Goal: Task Accomplishment & Management: Use online tool/utility

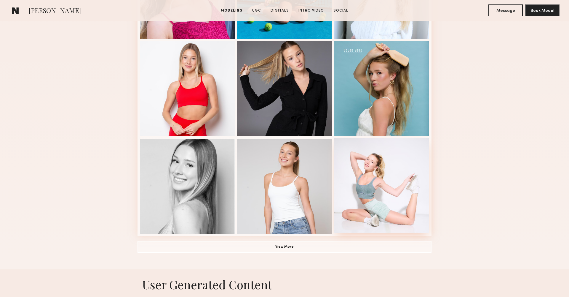
scroll to position [346, 0]
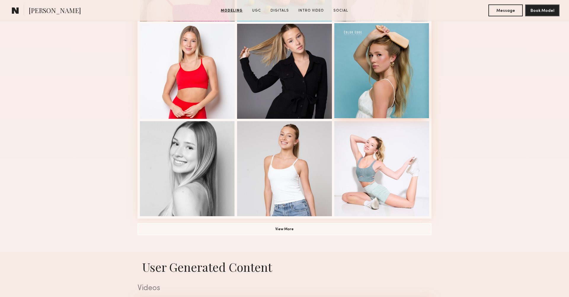
click at [402, 99] on div at bounding box center [382, 70] width 95 height 95
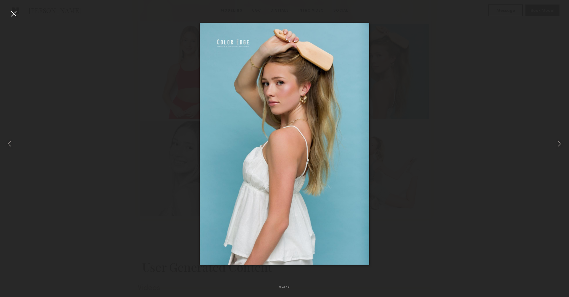
click at [12, 15] on div at bounding box center [13, 13] width 9 height 9
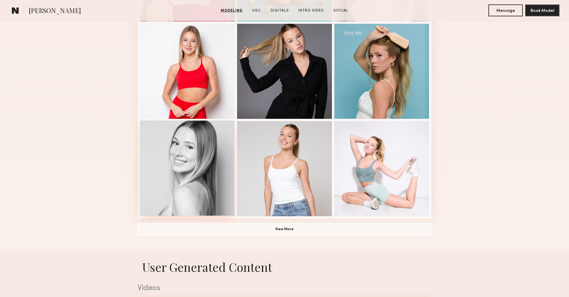
click at [187, 177] on div at bounding box center [187, 167] width 95 height 95
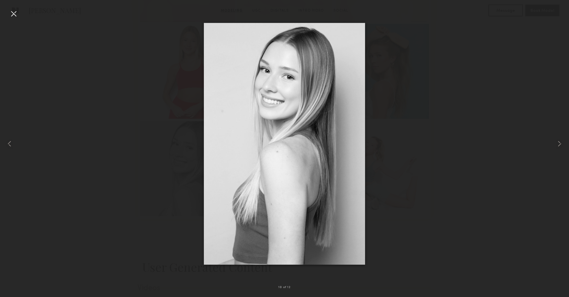
click at [14, 14] on div at bounding box center [13, 13] width 9 height 9
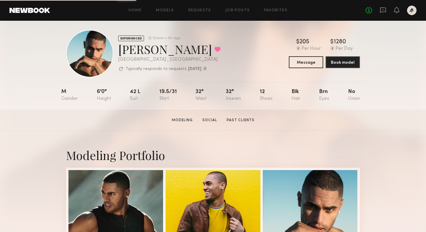
scroll to position [5, 0]
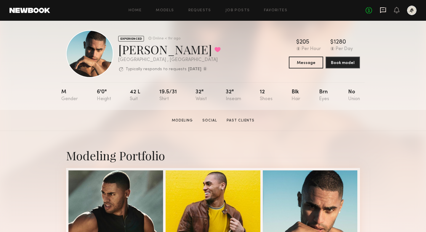
click at [383, 9] on icon at bounding box center [383, 10] width 7 height 7
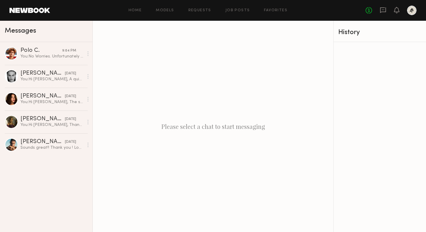
click at [254, 62] on div "Please select a chat to start messaging" at bounding box center [213, 126] width 241 height 211
click at [135, 93] on div "Please select a chat to start messaging" at bounding box center [213, 126] width 241 height 211
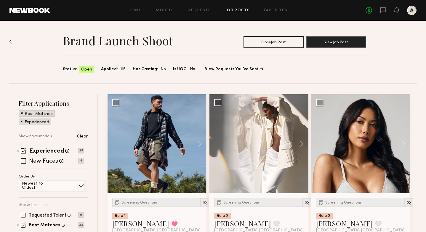
click at [327, 77] on div "Brand Launch Shoot Close Job Post View Job Post Status: Open Applied: 115 Has C…" at bounding box center [213, 52] width 409 height 63
click at [385, 10] on icon at bounding box center [383, 9] width 2 height 1
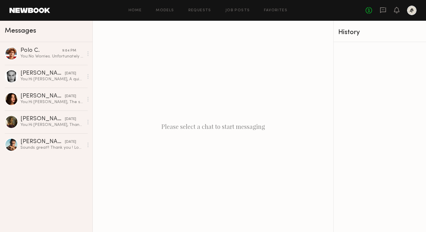
click at [244, 8] on div "Home Models Requests Job Posts Favorites Sign Out No fees up to $5,000" at bounding box center [233, 10] width 367 height 9
click at [242, 10] on link "Job Posts" at bounding box center [238, 11] width 25 height 4
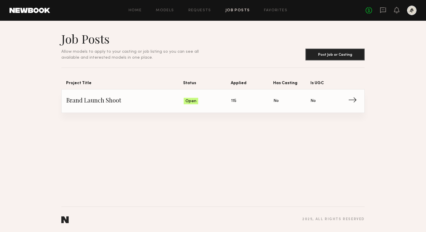
click at [234, 101] on span "115" at bounding box center [233, 101] width 5 height 7
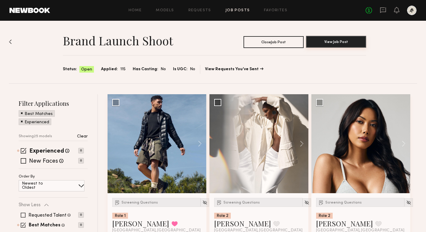
click at [340, 39] on button "View Job Post" at bounding box center [336, 42] width 60 height 12
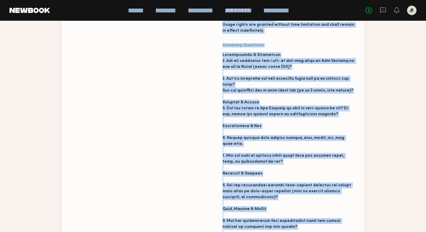
scroll to position [369, 0]
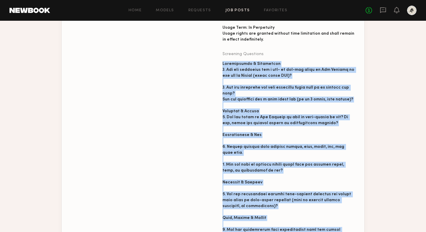
drag, startPoint x: 243, startPoint y: 177, endPoint x: 216, endPoint y: 50, distance: 129.5
click at [216, 50] on div "Job Date (Empty) Job Duration 8 hours Rate Range $1000 — $1500 per day Job Loca…" at bounding box center [222, 167] width 303 height 435
copy div "Availability & Scheduling 1. Are you available for a one- to two-day shoot in L…"
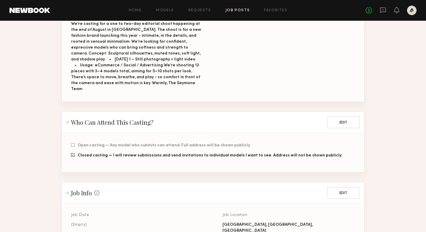
scroll to position [86, 0]
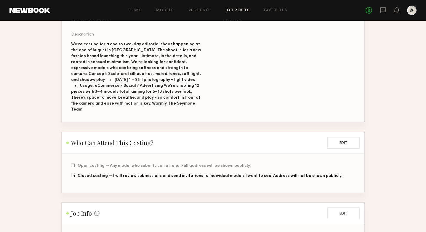
click at [227, 103] on div "Project Title Brand Launch Shoot Brand Name SEYMONE Description We’re casting f…" at bounding box center [222, 65] width 303 height 114
click at [261, 72] on div "Project Title Brand Launch Shoot Brand Name SEYMONE Description We’re casting f…" at bounding box center [222, 65] width 303 height 114
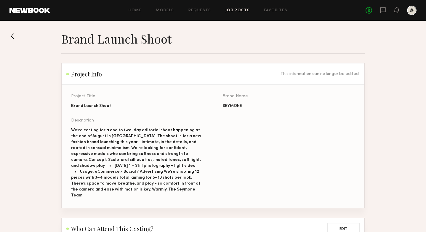
scroll to position [0, 0]
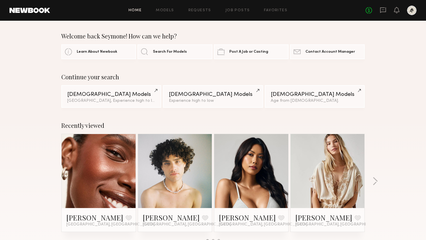
click at [292, 33] on div "Welcome back Seymone! How can we help?" at bounding box center [213, 36] width 304 height 7
click at [233, 12] on link "Job Posts" at bounding box center [238, 11] width 25 height 4
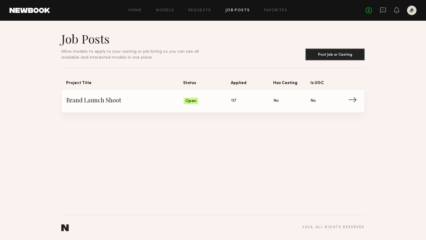
click at [218, 107] on link "Brand Launch Shoot Status: Open Applied: 117 Has Casting: No Is UGC: No →" at bounding box center [213, 101] width 294 height 23
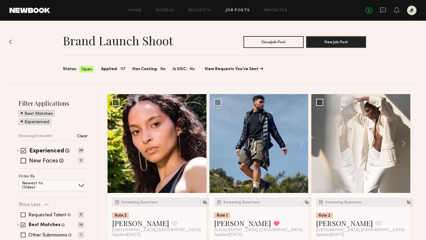
click at [10, 44] on div at bounding box center [10, 61] width 3 height 44
click at [9, 41] on img at bounding box center [10, 41] width 3 height 5
